Goal: Task Accomplishment & Management: Use online tool/utility

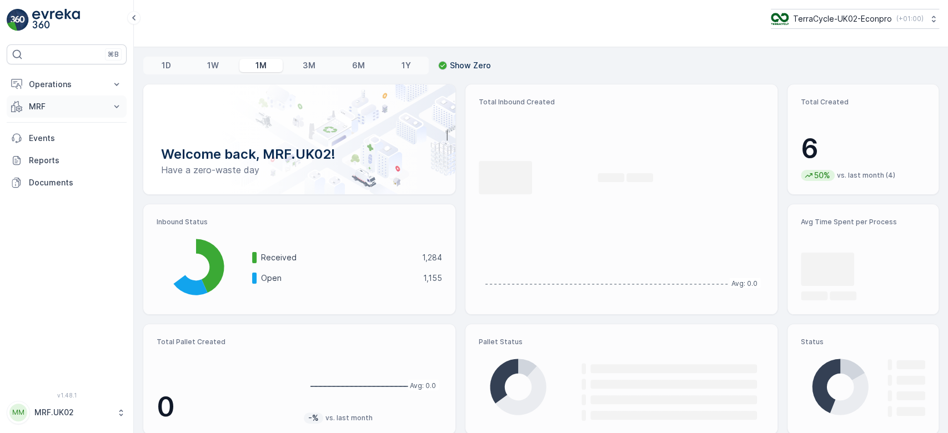
click at [87, 114] on button "MRF" at bounding box center [67, 106] width 120 height 22
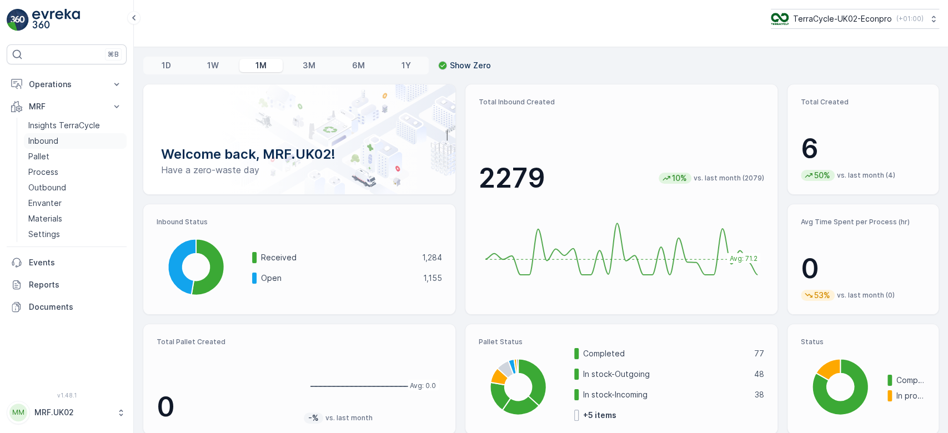
click at [62, 139] on link "Inbound" at bounding box center [75, 141] width 103 height 16
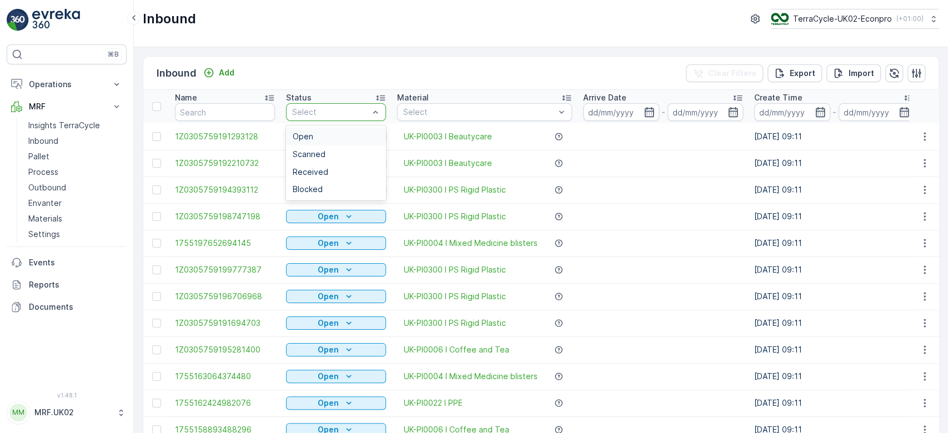
click at [298, 115] on div at bounding box center [330, 112] width 79 height 9
click at [311, 150] on span "Scanned" at bounding box center [309, 154] width 33 height 9
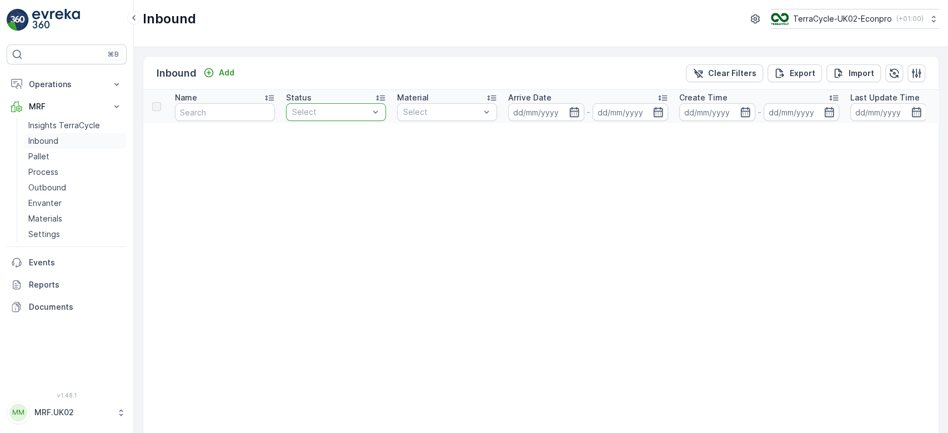
click at [73, 140] on link "Inbound" at bounding box center [75, 141] width 103 height 16
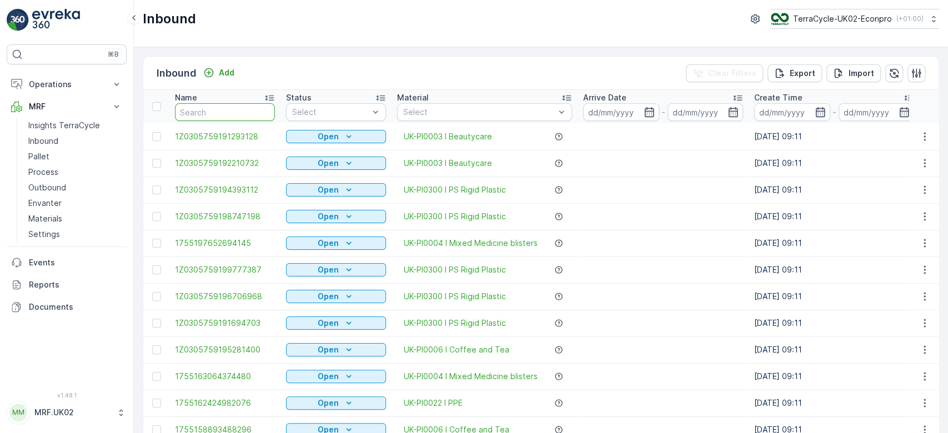
click at [224, 108] on input "text" at bounding box center [225, 112] width 100 height 18
click at [47, 158] on p "Pallet" at bounding box center [38, 156] width 21 height 11
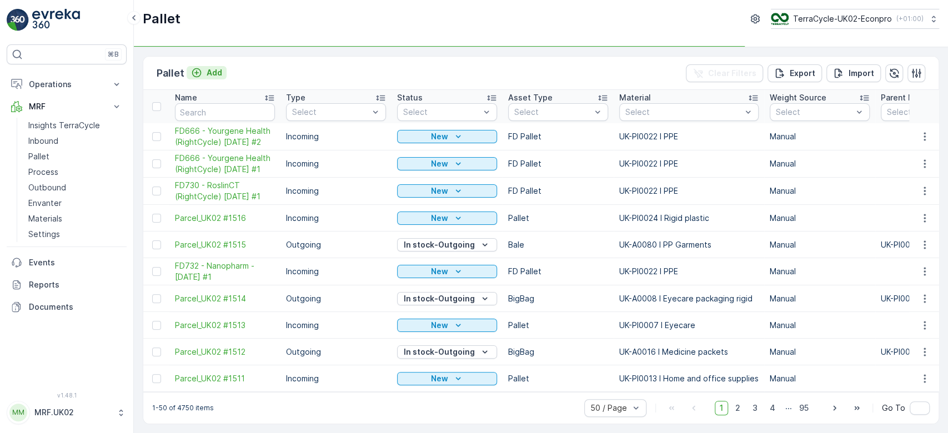
click at [214, 73] on p "Add" at bounding box center [215, 72] width 16 height 11
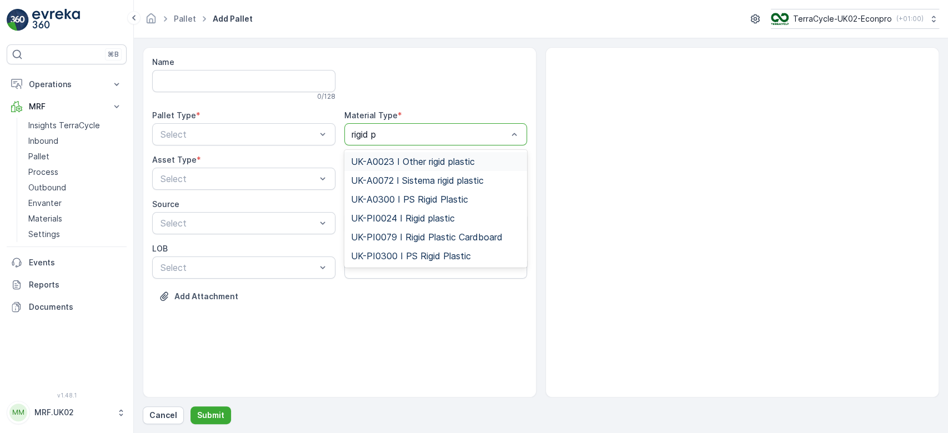
type input "rigid pl"
click at [435, 220] on span "UK-PI0024 I Rigid plastic" at bounding box center [403, 218] width 104 height 10
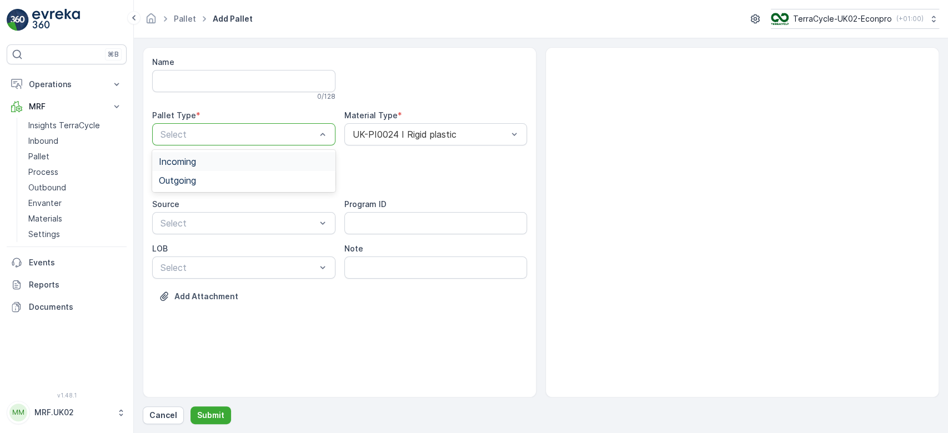
click at [288, 130] on div at bounding box center [238, 134] width 158 height 10
click at [247, 182] on div "Outgoing" at bounding box center [244, 180] width 170 height 10
click at [247, 182] on div at bounding box center [238, 179] width 158 height 10
click at [213, 260] on div "BigBag" at bounding box center [244, 263] width 170 height 10
click at [212, 419] on p "Submit" at bounding box center [210, 415] width 27 height 11
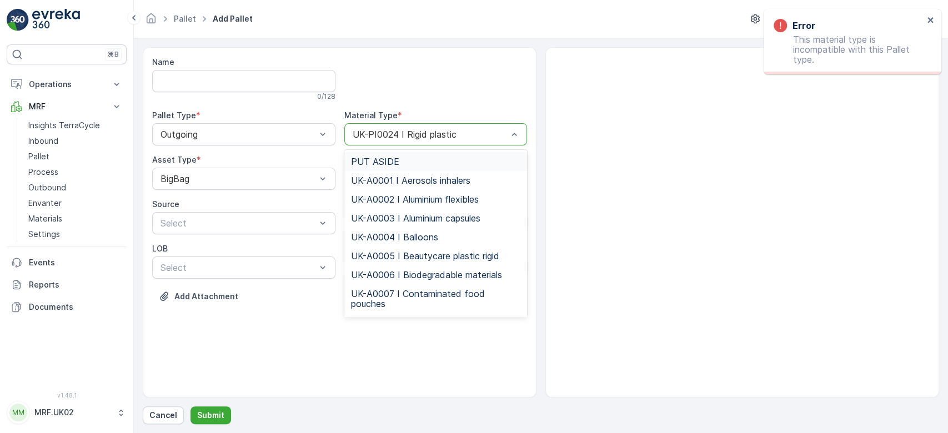
click at [404, 135] on div at bounding box center [430, 134] width 158 height 10
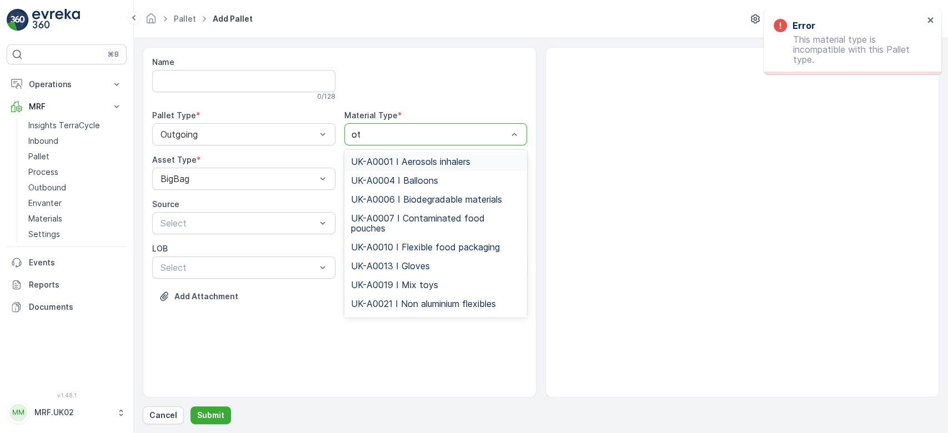
type input "oth"
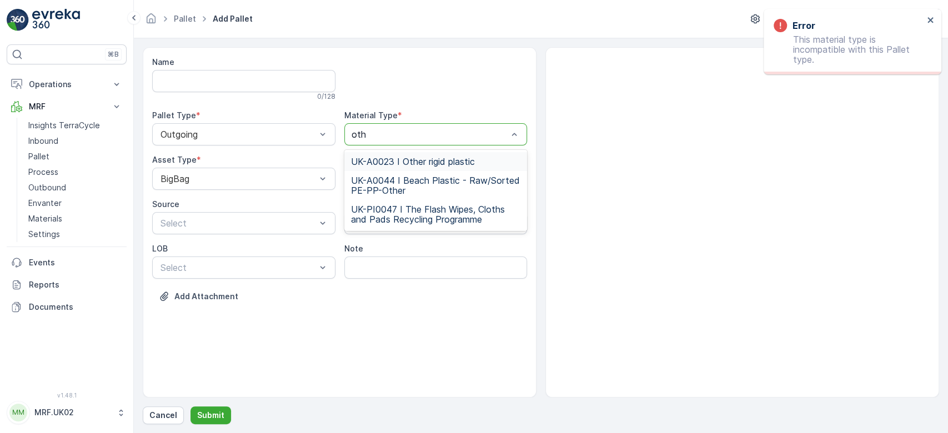
click at [419, 158] on span "UK-A0023 I Other rigid plastic" at bounding box center [413, 162] width 124 height 10
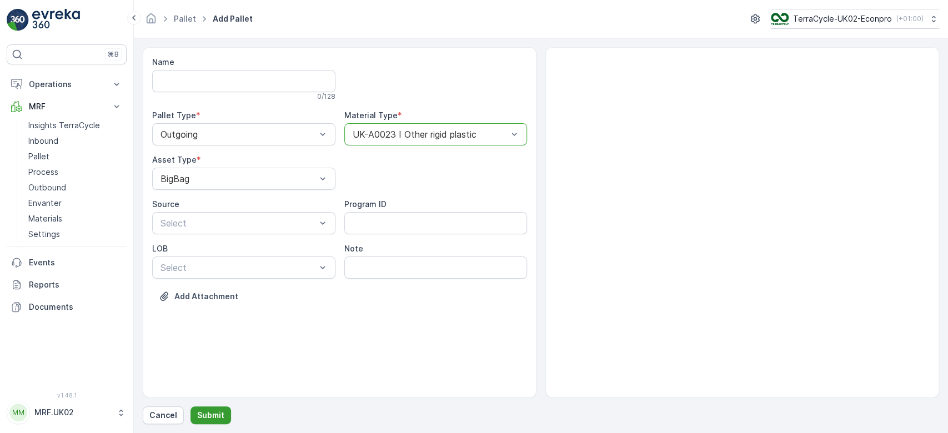
click at [212, 411] on p "Submit" at bounding box center [210, 415] width 27 height 11
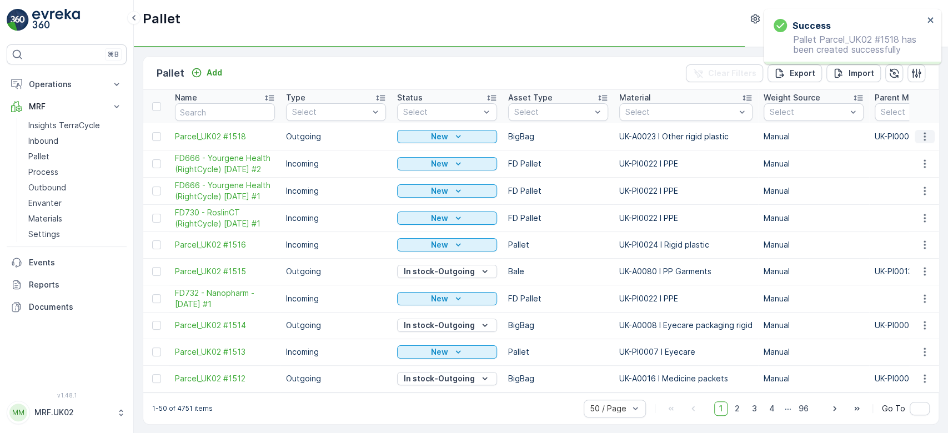
click at [924, 138] on icon "button" at bounding box center [924, 136] width 11 height 11
click at [904, 215] on span "Print QR" at bounding box center [894, 214] width 31 height 11
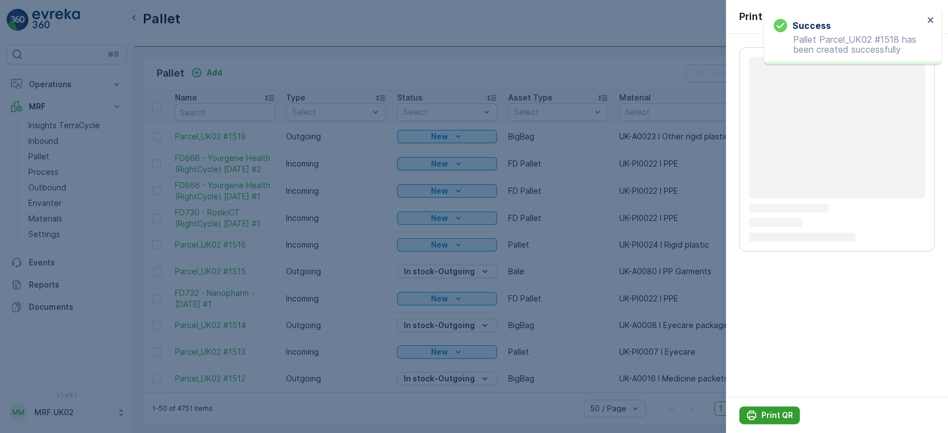
click at [766, 417] on p "Print QR" at bounding box center [777, 415] width 32 height 11
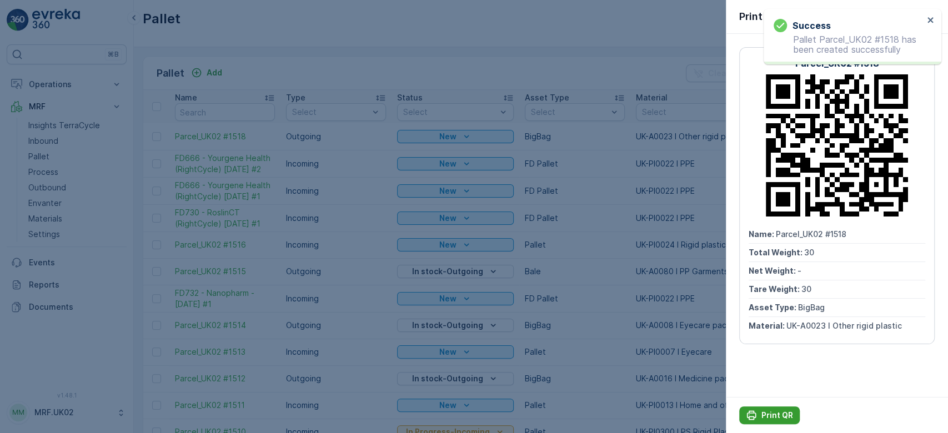
click at [771, 415] on p "Print QR" at bounding box center [777, 415] width 32 height 11
click at [301, 73] on div at bounding box center [474, 216] width 948 height 433
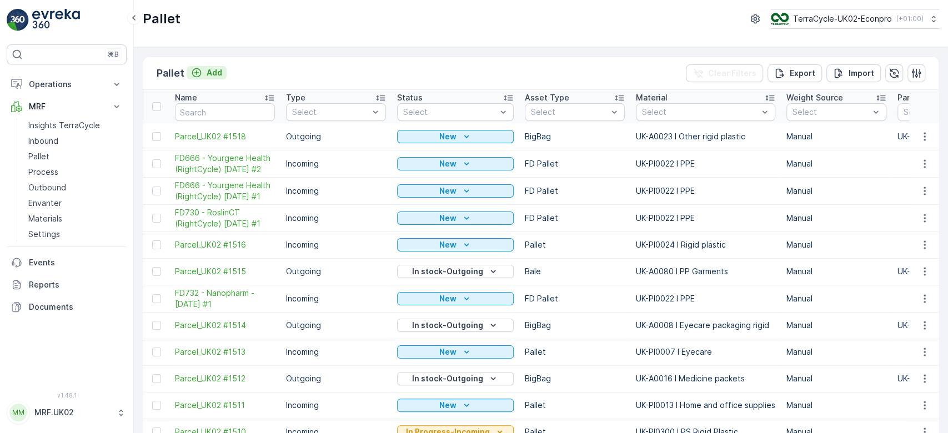
click at [215, 72] on p "Add" at bounding box center [215, 72] width 16 height 11
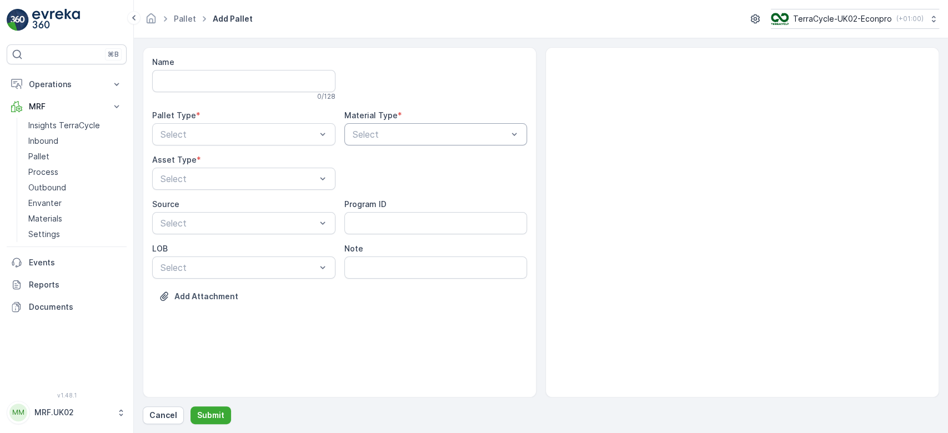
click at [369, 137] on div at bounding box center [430, 134] width 158 height 10
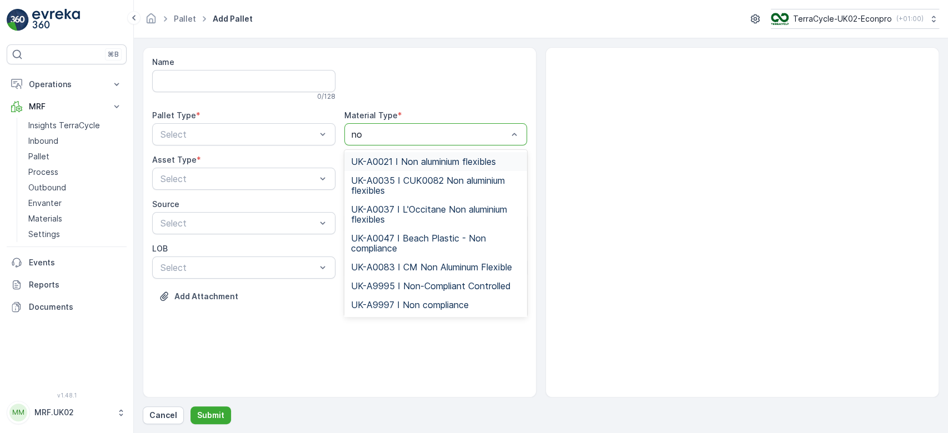
type input "non"
click at [409, 158] on span "UK-A0021 I Non aluminium flexibles" at bounding box center [423, 162] width 145 height 10
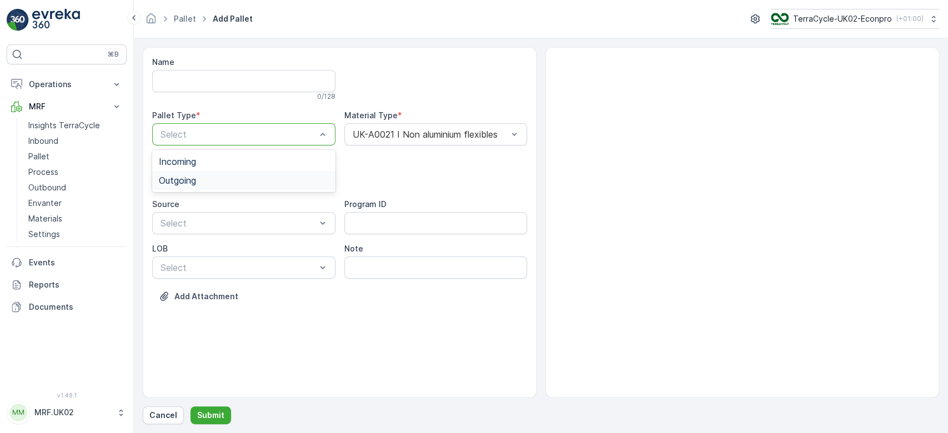
click at [216, 173] on div "Outgoing" at bounding box center [243, 180] width 183 height 19
click at [216, 174] on div at bounding box center [238, 179] width 158 height 10
click at [194, 258] on div "BigBag" at bounding box center [244, 263] width 170 height 10
click at [216, 416] on p "Submit" at bounding box center [210, 415] width 27 height 11
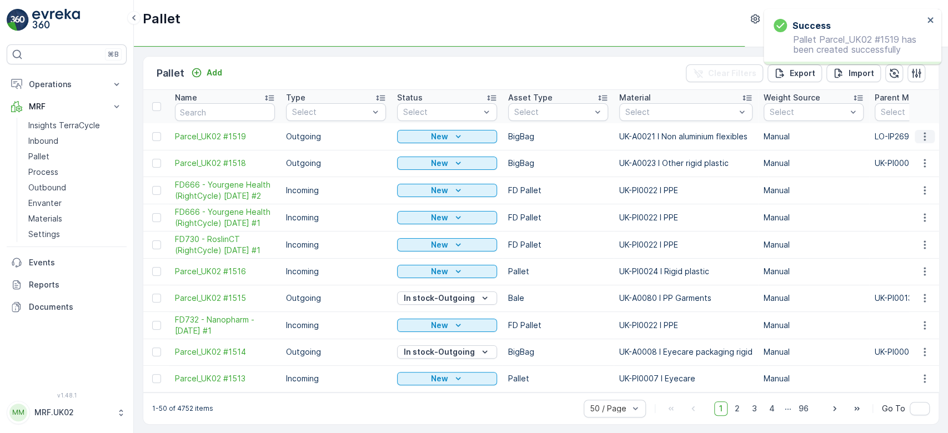
click at [924, 135] on icon "button" at bounding box center [924, 136] width 11 height 11
click at [924, 218] on div "Print QR" at bounding box center [910, 215] width 73 height 16
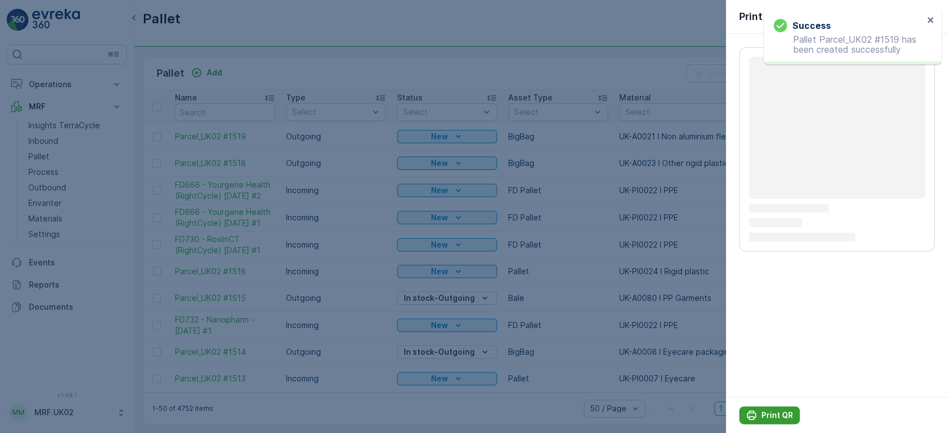
click at [783, 421] on button "Print QR" at bounding box center [769, 415] width 61 height 18
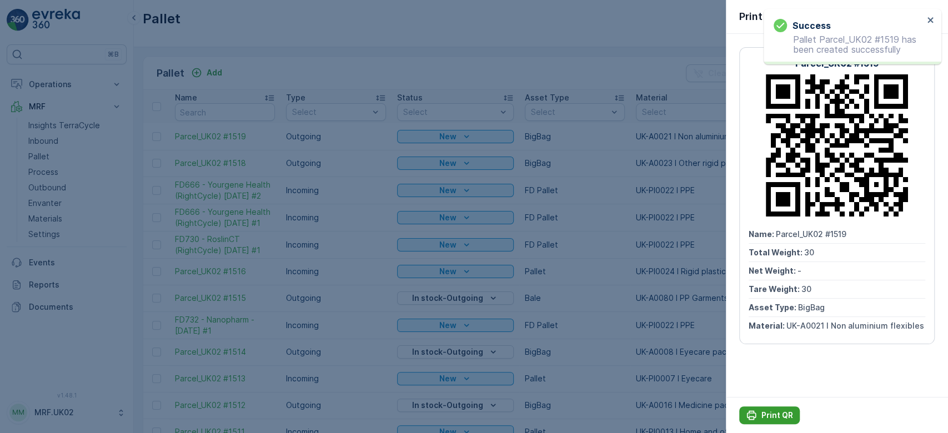
click at [783, 421] on button "Print QR" at bounding box center [769, 415] width 61 height 18
click at [49, 174] on div at bounding box center [474, 216] width 948 height 433
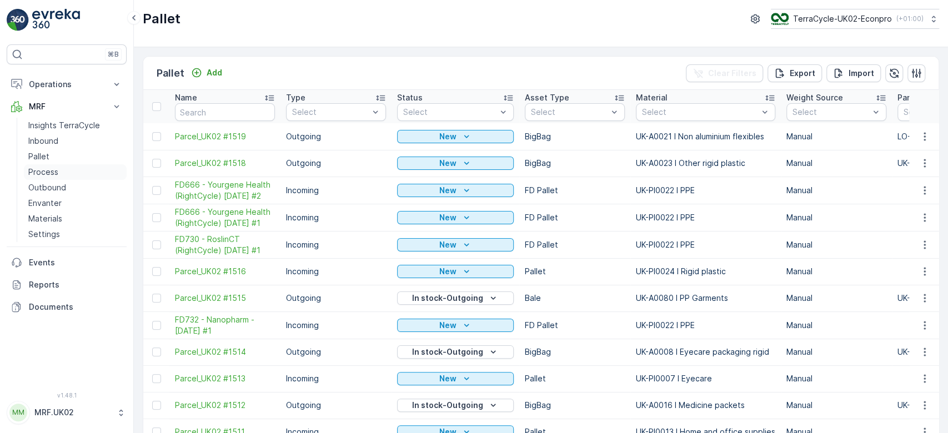
click at [49, 174] on p "Process" at bounding box center [43, 172] width 30 height 11
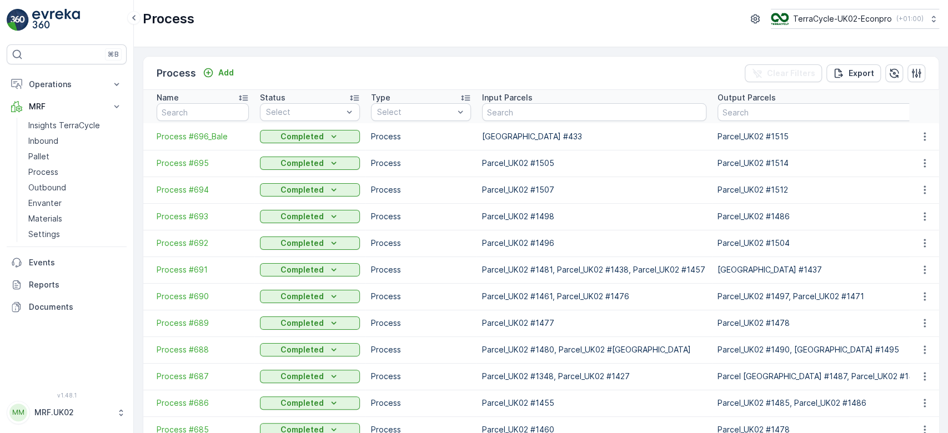
click at [226, 62] on div "Process Add Clear Filters Export" at bounding box center [540, 73] width 795 height 33
click at [226, 70] on p "Add" at bounding box center [226, 72] width 16 height 11
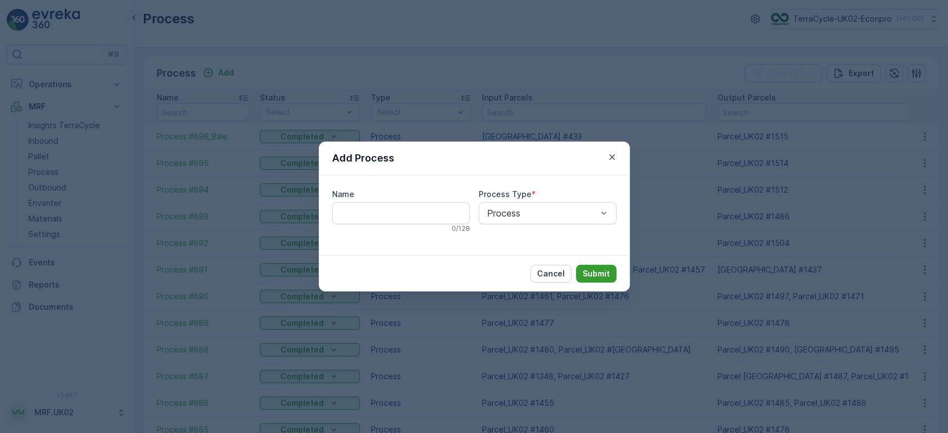
click at [597, 278] on p "Submit" at bounding box center [595, 273] width 27 height 11
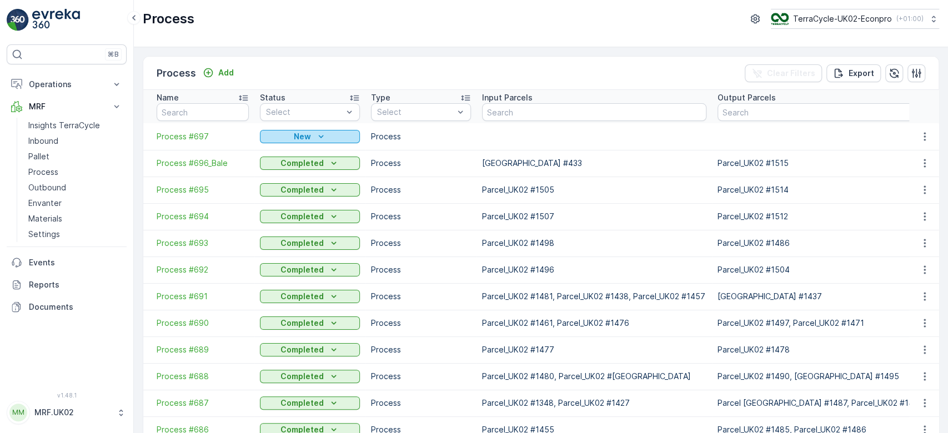
click at [303, 132] on p "New" at bounding box center [302, 136] width 17 height 11
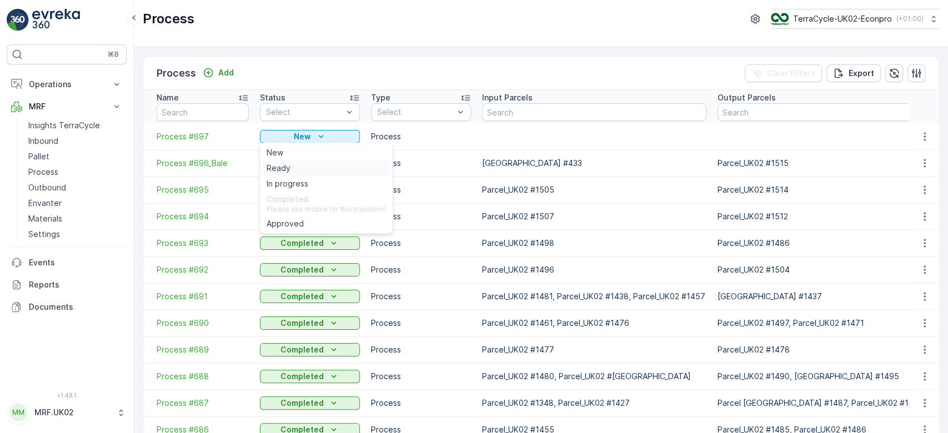
click at [301, 165] on div "Ready" at bounding box center [326, 168] width 128 height 16
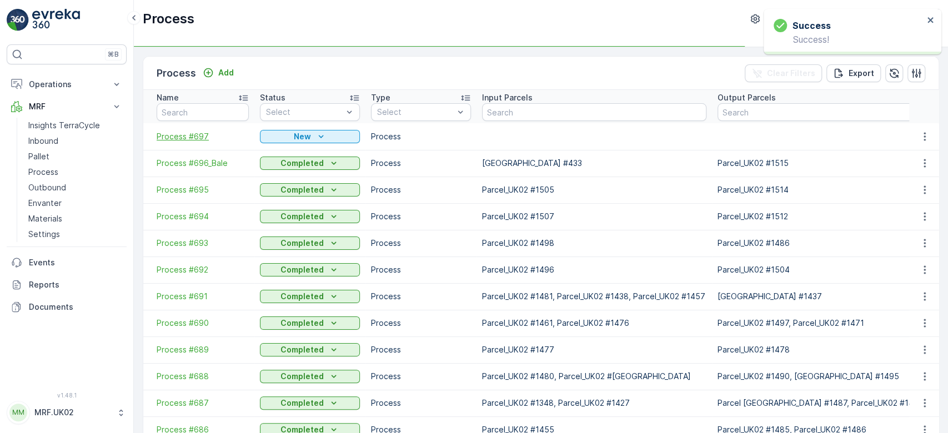
click at [188, 138] on span "Process #697" at bounding box center [203, 136] width 92 height 11
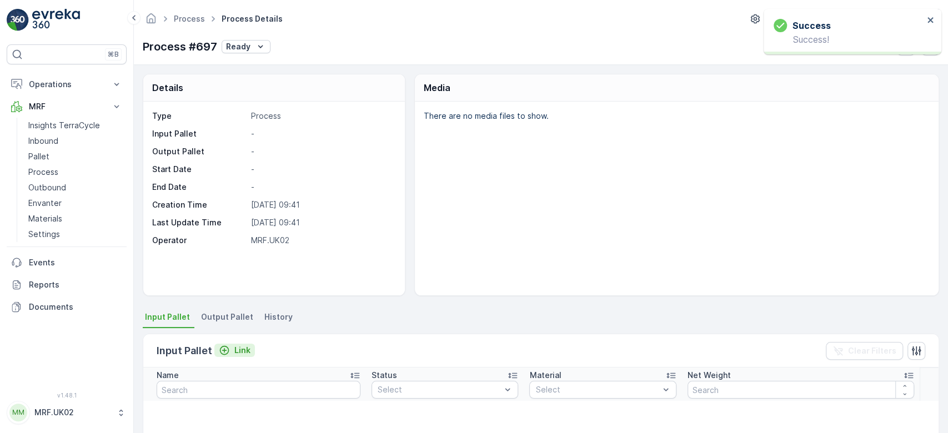
click at [235, 352] on p "Link" at bounding box center [242, 350] width 16 height 11
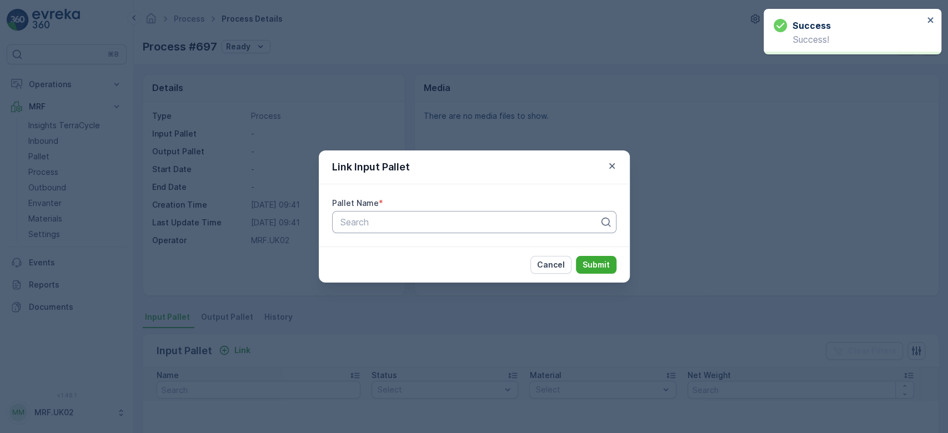
click at [386, 220] on div at bounding box center [469, 222] width 261 height 10
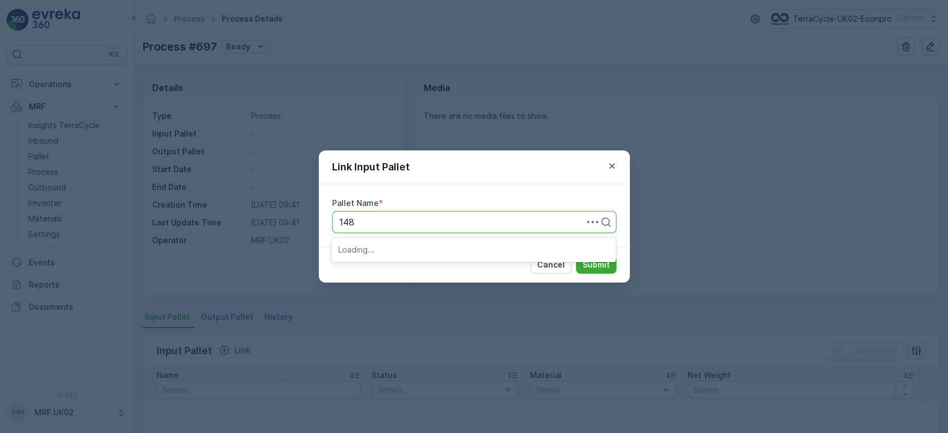
type input "1483"
click at [419, 246] on span "Parcel_UK02 #1483" at bounding box center [379, 249] width 82 height 10
click at [595, 265] on p "Submit" at bounding box center [595, 264] width 27 height 11
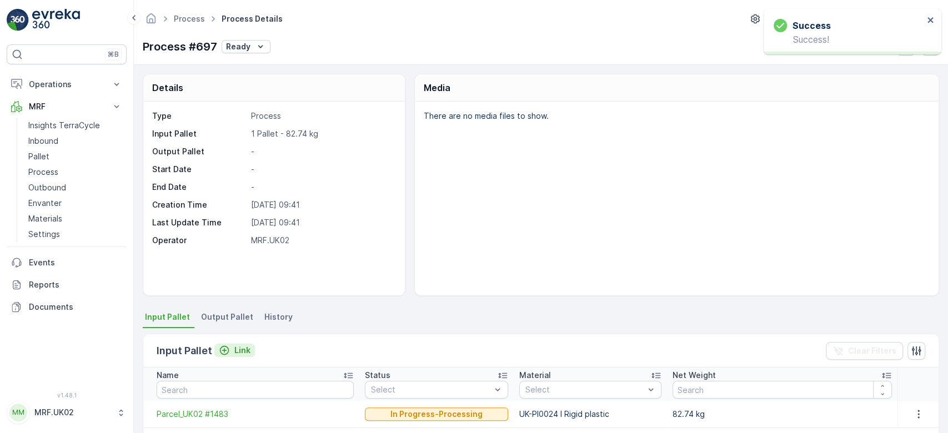
click at [238, 350] on p "Link" at bounding box center [242, 350] width 16 height 11
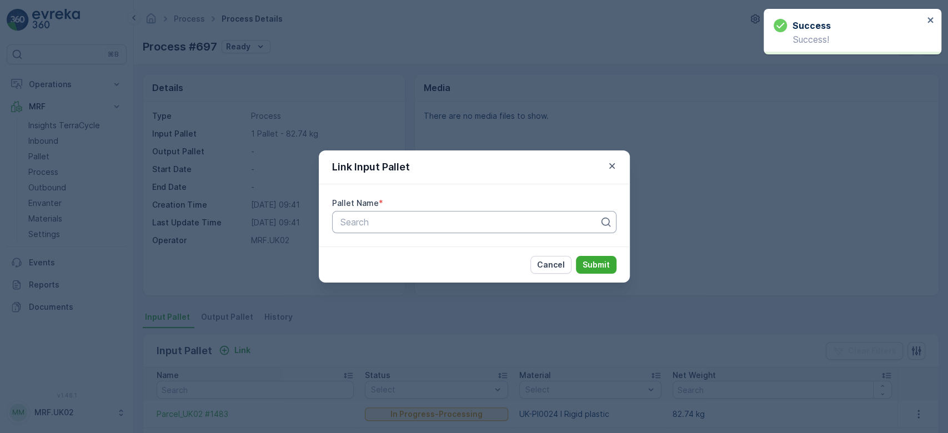
click at [374, 223] on div at bounding box center [469, 222] width 261 height 10
type input "1508"
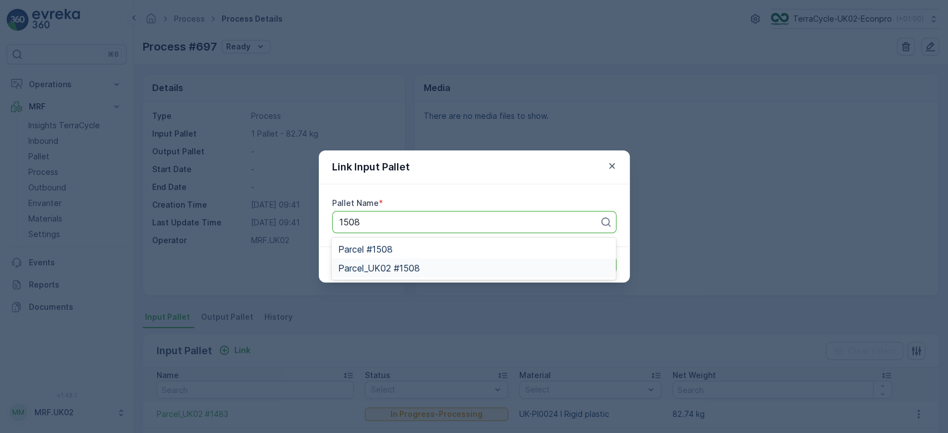
click at [410, 265] on span "Parcel_UK02 #1508" at bounding box center [379, 268] width 82 height 10
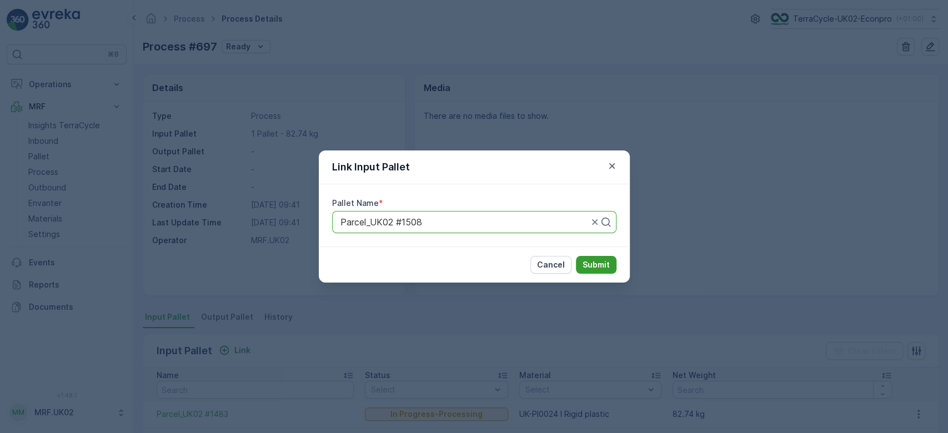
click at [598, 266] on p "Submit" at bounding box center [595, 264] width 27 height 11
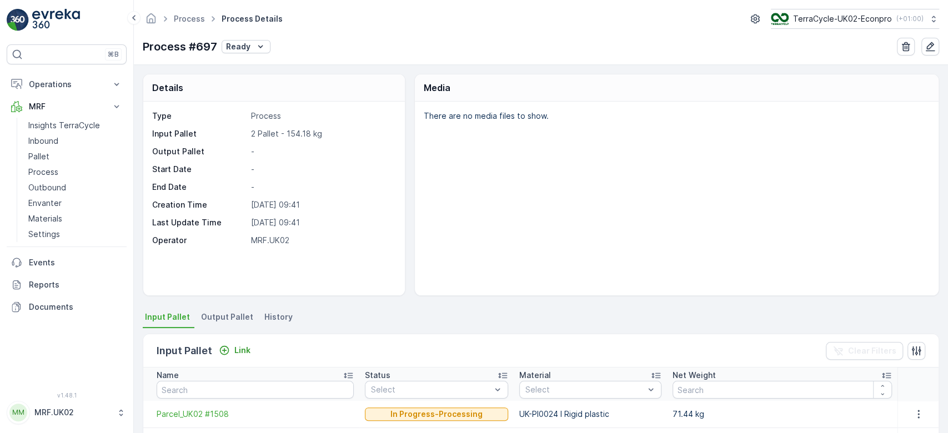
click at [223, 313] on span "Output Pallet" at bounding box center [227, 316] width 52 height 11
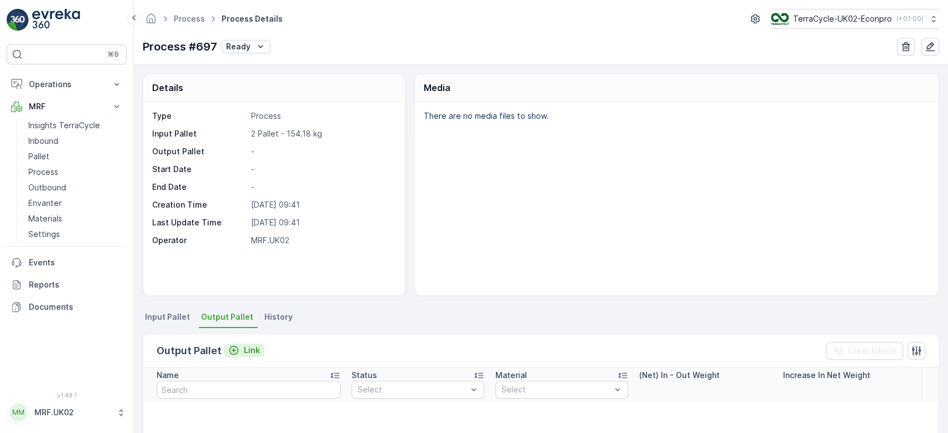
click at [249, 349] on p "Link" at bounding box center [252, 350] width 16 height 11
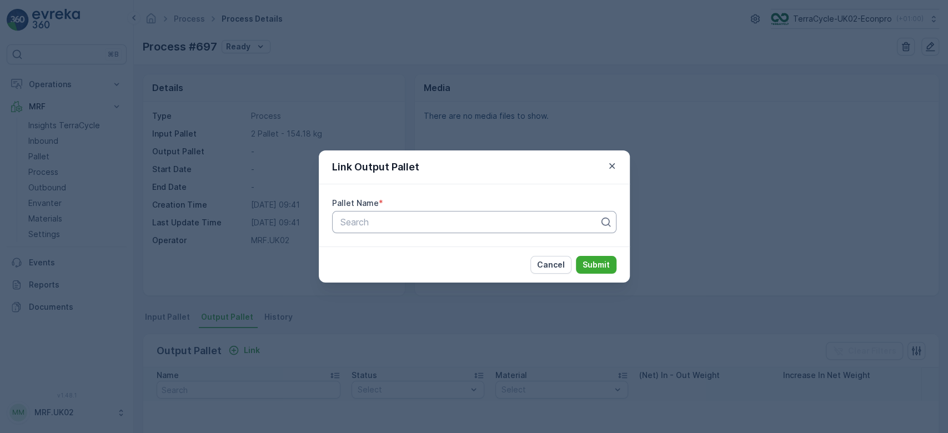
click at [369, 220] on div at bounding box center [469, 222] width 261 height 10
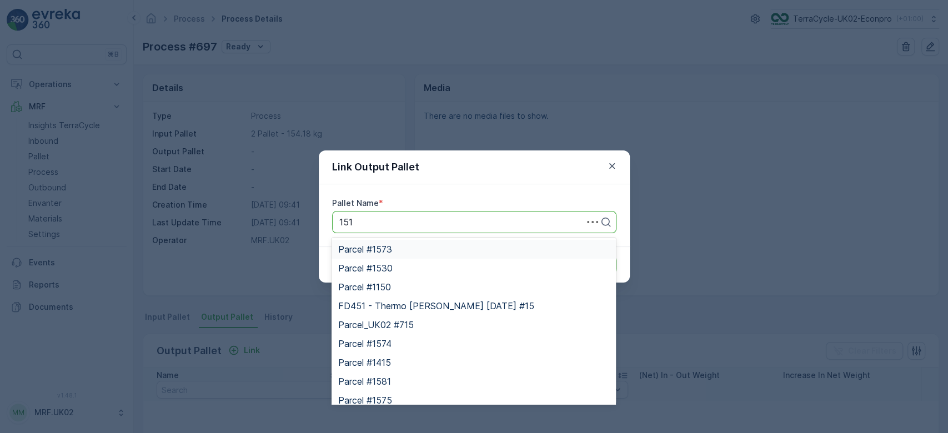
type input "1518"
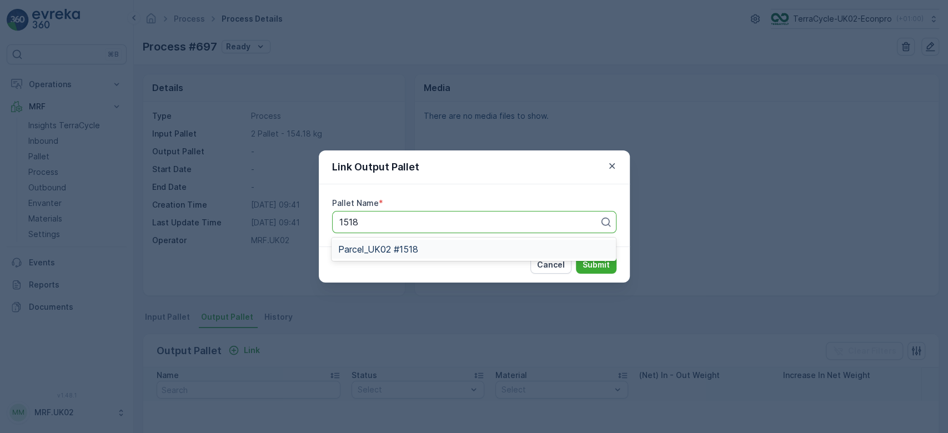
click at [414, 239] on div "Parcel_UK02 #1518" at bounding box center [473, 249] width 284 height 23
click at [413, 254] on span "Parcel_UK02 #1518" at bounding box center [378, 249] width 80 height 10
click at [598, 266] on p "Submit" at bounding box center [595, 264] width 27 height 11
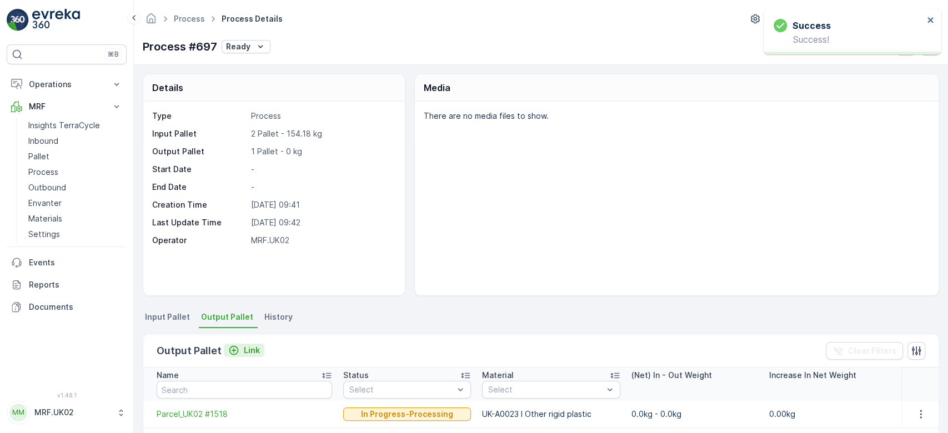
click at [251, 351] on p "Link" at bounding box center [252, 350] width 16 height 11
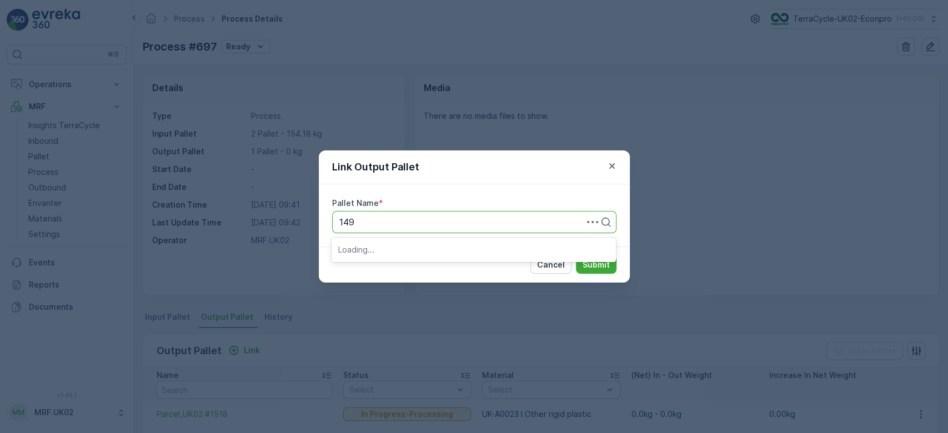
type input "1491"
click at [405, 268] on span "Parcel_UK02 #1491" at bounding box center [378, 268] width 80 height 10
click at [600, 264] on p "Submit" at bounding box center [595, 264] width 27 height 11
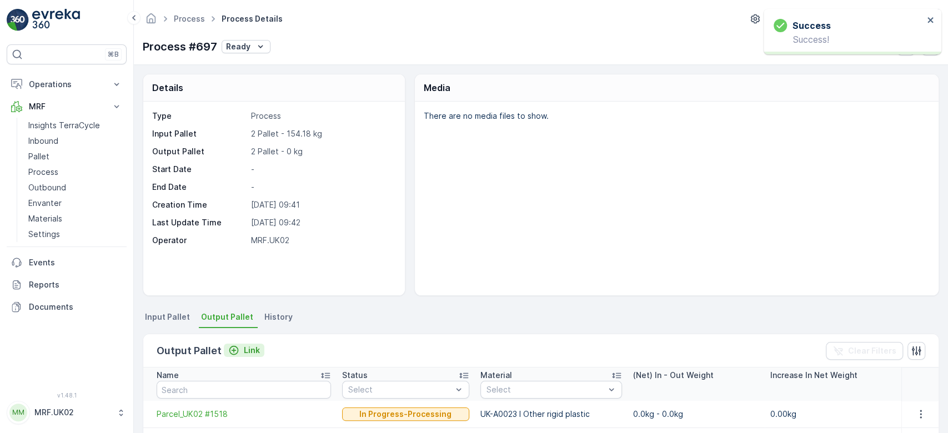
click at [254, 348] on p "Link" at bounding box center [252, 350] width 16 height 11
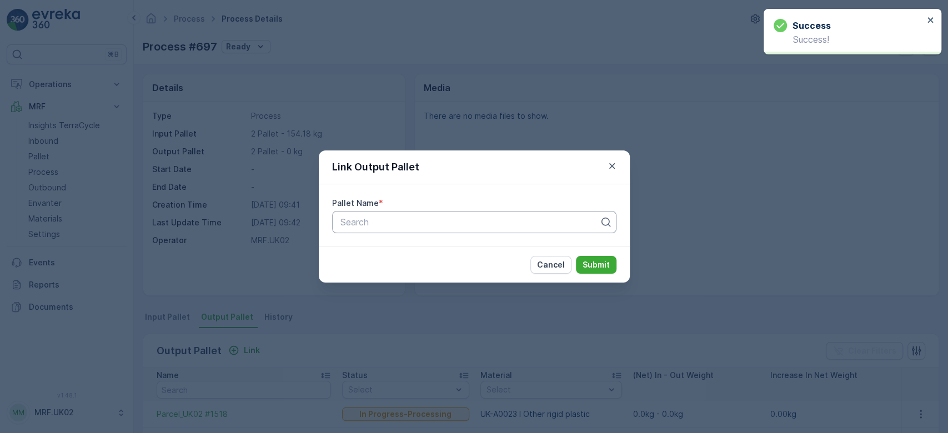
click at [392, 220] on div at bounding box center [469, 222] width 261 height 10
type input "1451"
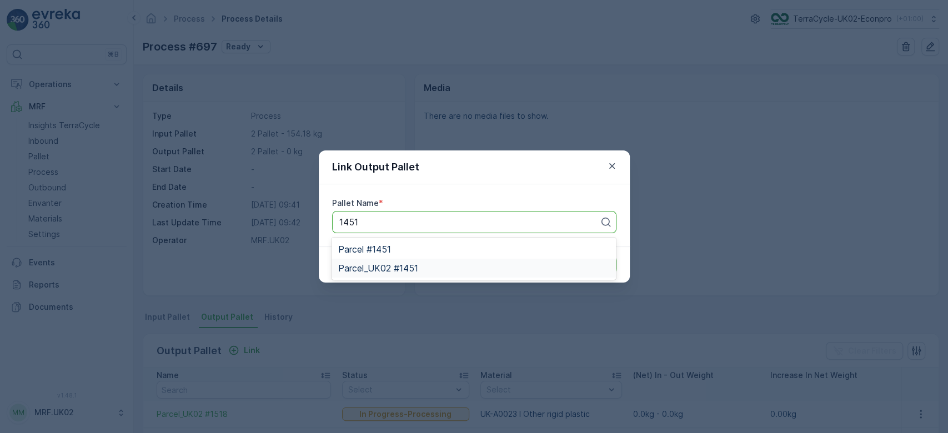
click at [405, 270] on span "Parcel_UK02 #1451" at bounding box center [378, 268] width 80 height 10
click at [595, 266] on p "Submit" at bounding box center [595, 264] width 27 height 11
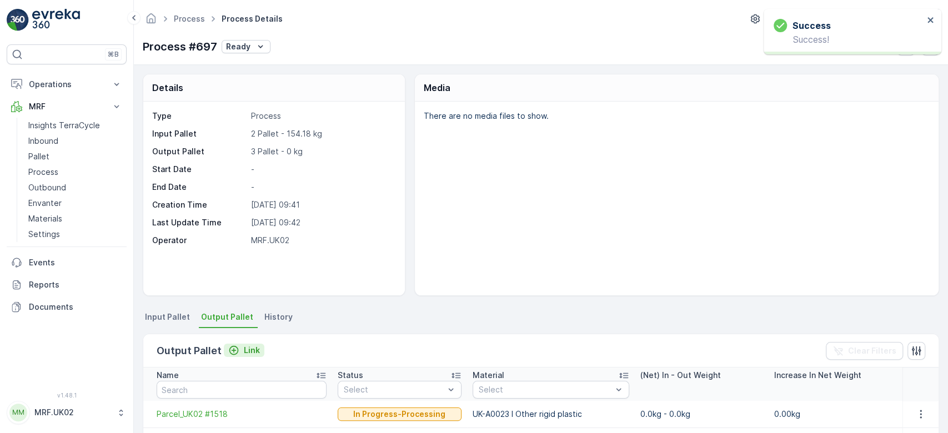
click at [236, 349] on icon "Link" at bounding box center [233, 350] width 11 height 11
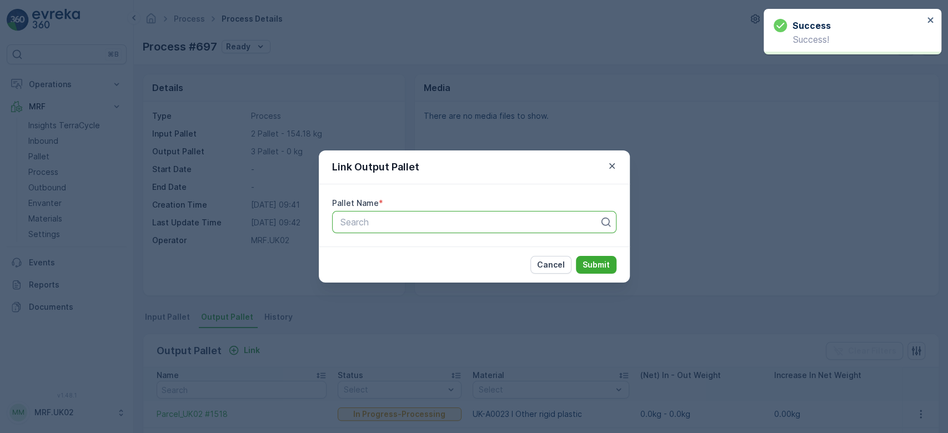
click at [385, 220] on div at bounding box center [469, 222] width 261 height 10
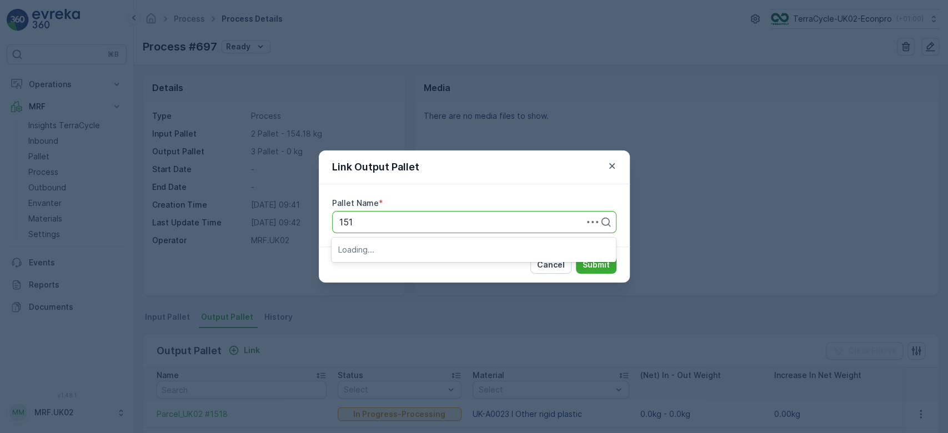
type input "1519"
click at [411, 253] on span "Parcel_UK02 #1519" at bounding box center [378, 249] width 80 height 10
click at [589, 264] on p "Submit" at bounding box center [595, 264] width 27 height 11
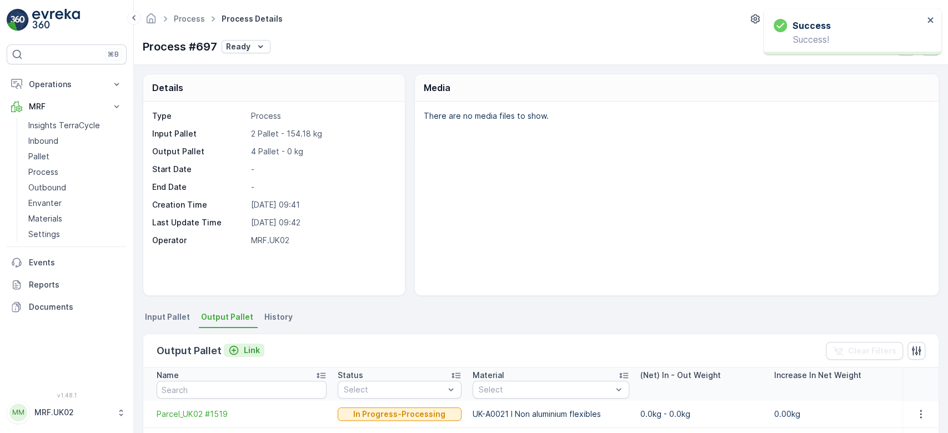
click at [244, 347] on p "Link" at bounding box center [252, 350] width 16 height 11
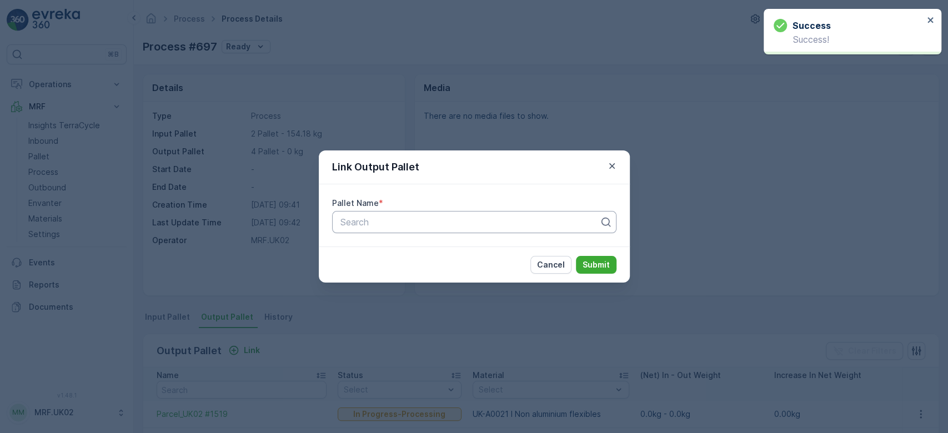
click at [370, 220] on div at bounding box center [469, 222] width 261 height 10
type input "1492"
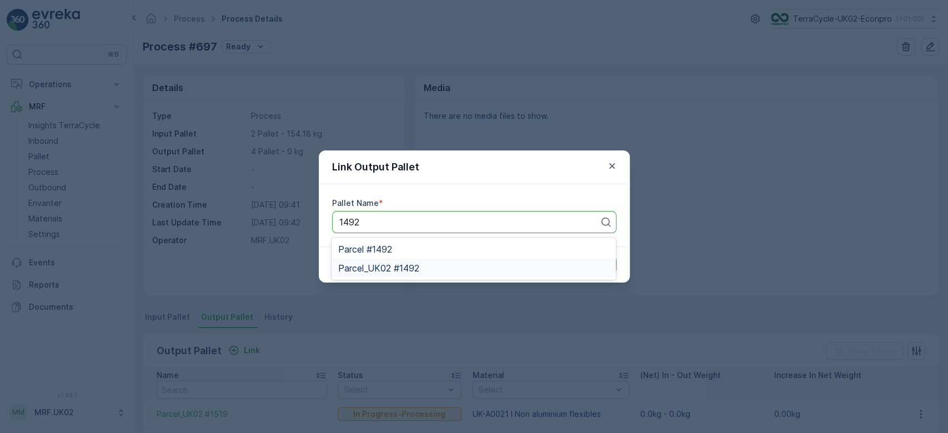
click at [397, 269] on span "Parcel_UK02 #1492" at bounding box center [378, 268] width 81 height 10
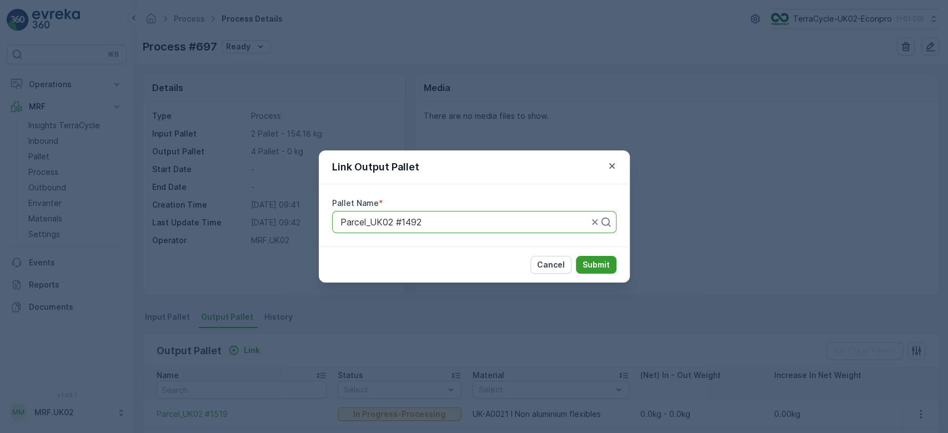
click at [613, 261] on button "Submit" at bounding box center [596, 265] width 41 height 18
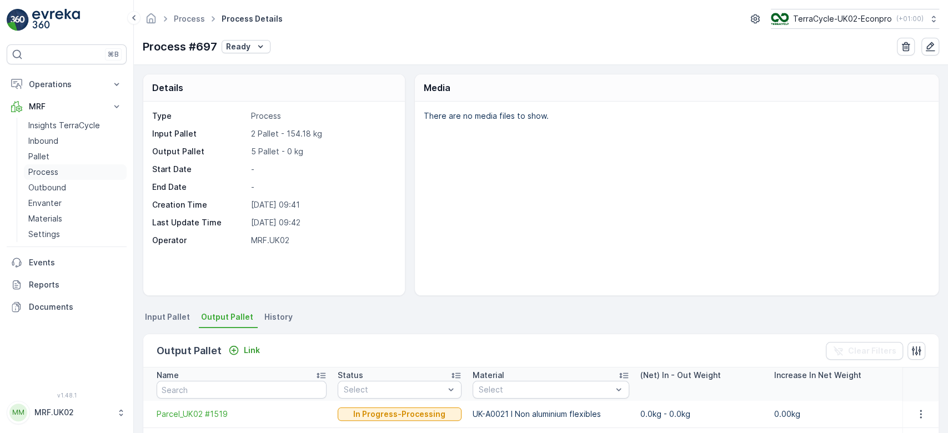
click at [61, 165] on link "Process" at bounding box center [75, 172] width 103 height 16
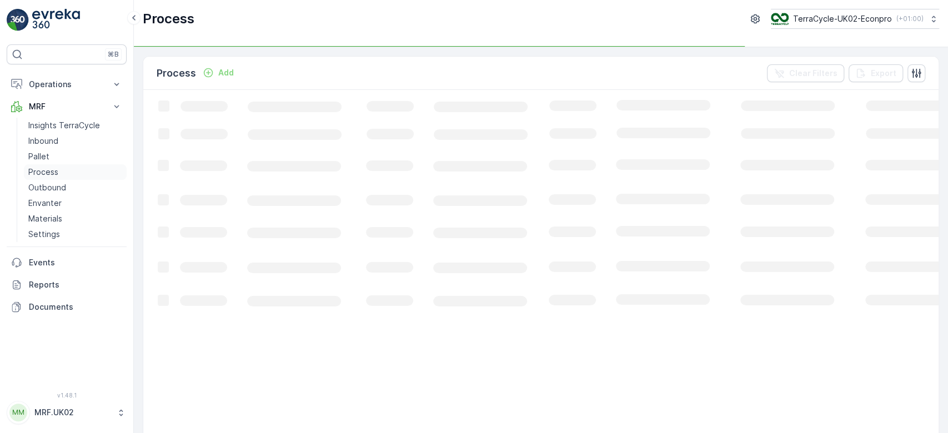
click at [61, 165] on link "Process" at bounding box center [75, 172] width 103 height 16
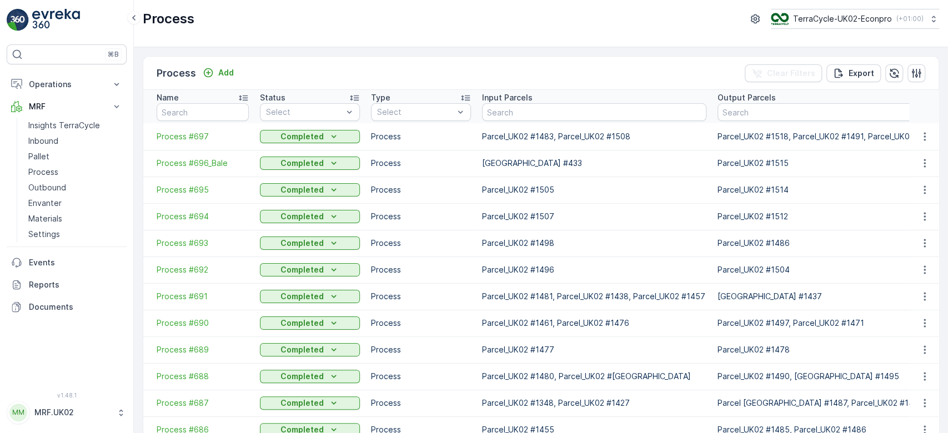
click at [196, 136] on span "Process #697" at bounding box center [203, 136] width 92 height 11
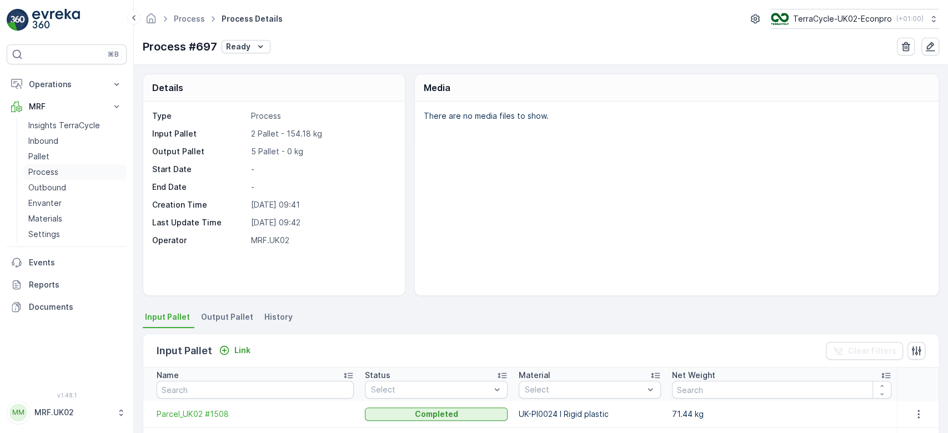
click at [47, 177] on p "Process" at bounding box center [43, 172] width 30 height 11
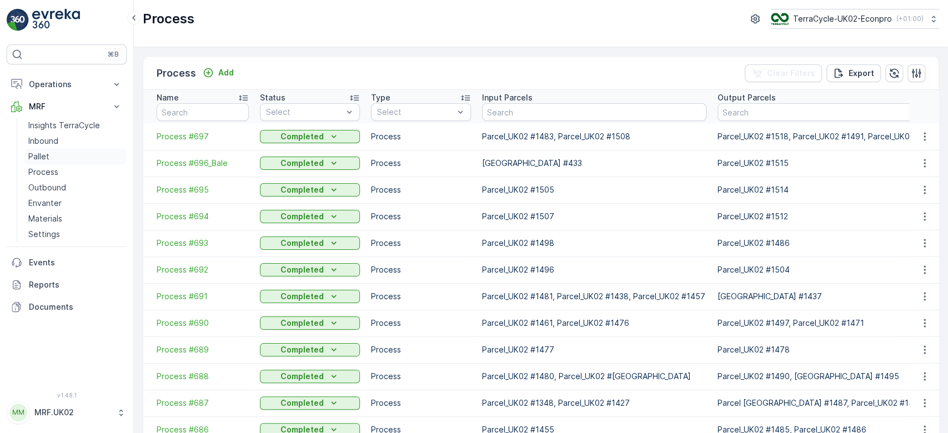
click at [47, 158] on p "Pallet" at bounding box center [38, 156] width 21 height 11
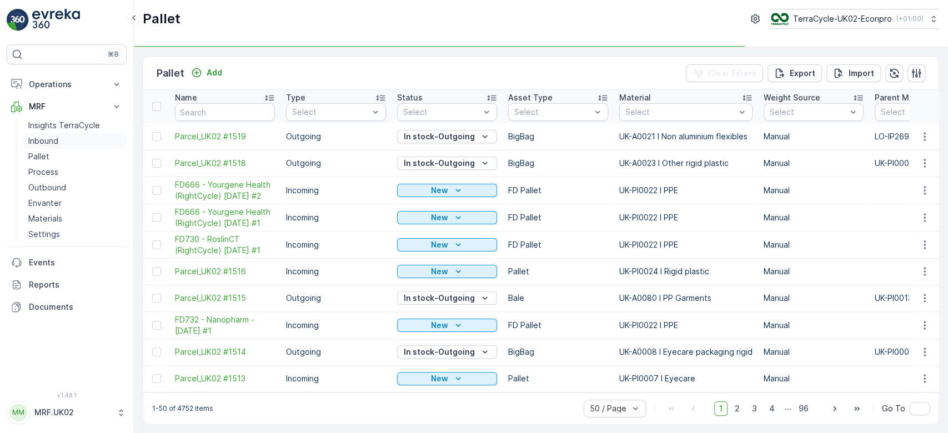
click at [75, 135] on link "Inbound" at bounding box center [75, 141] width 103 height 16
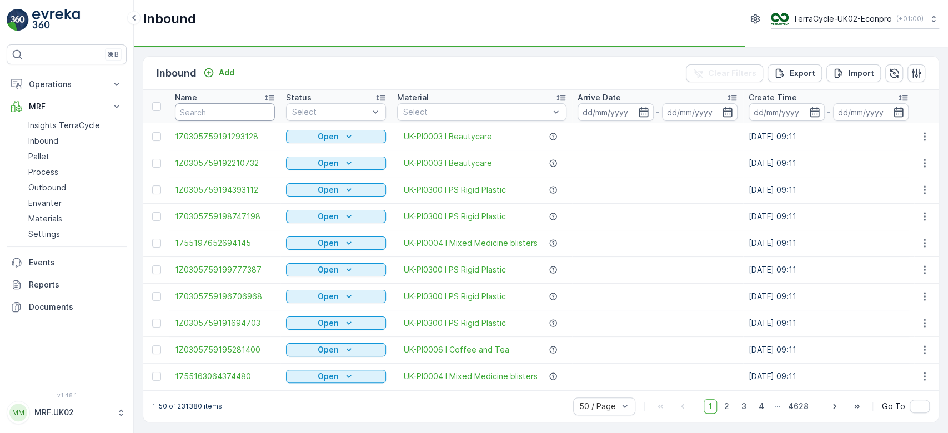
click at [225, 112] on input "text" at bounding box center [225, 112] width 100 height 18
